Goal: Communication & Community: Answer question/provide support

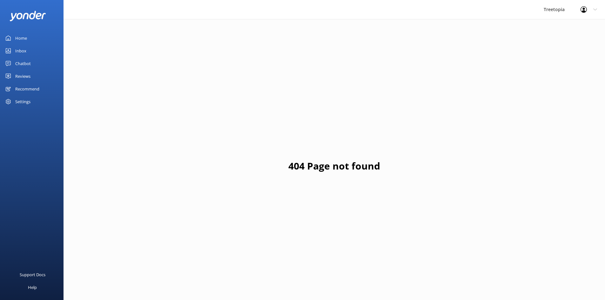
click at [26, 49] on link "Inbox" at bounding box center [32, 50] width 64 height 13
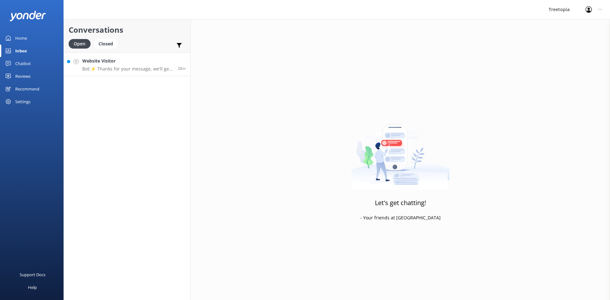
click at [109, 68] on p "Bot: ⚡ Thanks for your message, we'll get back to you as soon as we can. You're…" at bounding box center [127, 69] width 91 height 6
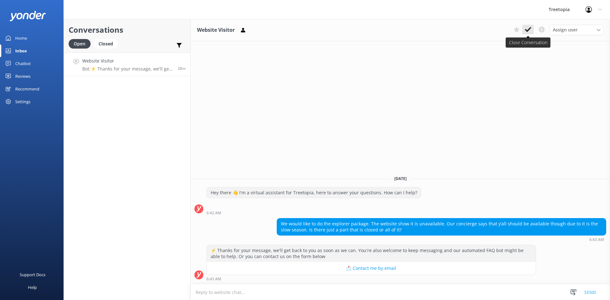
click at [524, 29] on button at bounding box center [527, 30] width 11 height 10
